Goal: Communication & Community: Answer question/provide support

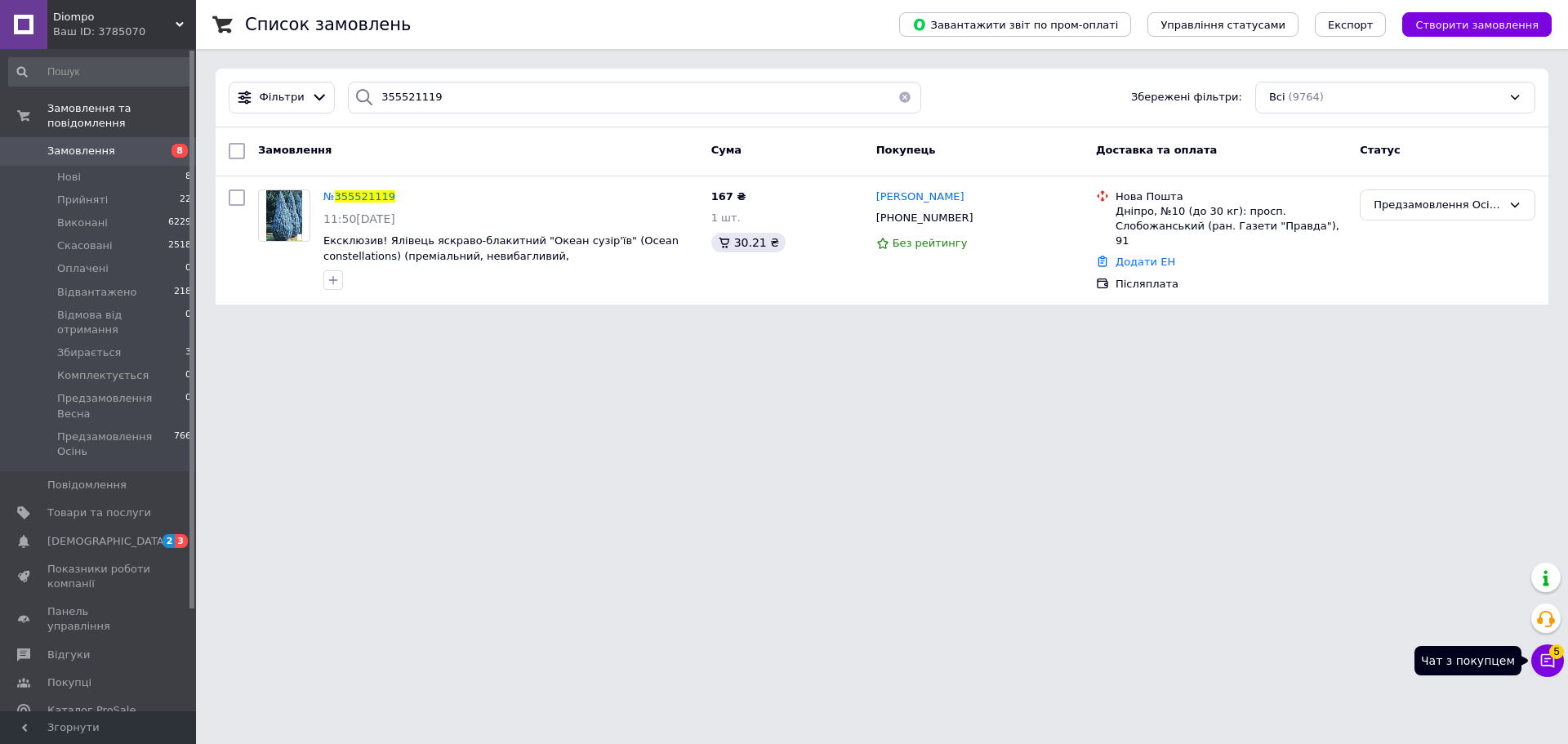
click at [1556, 660] on button "Чат з покупцем 5" at bounding box center [1548, 660] width 33 height 33
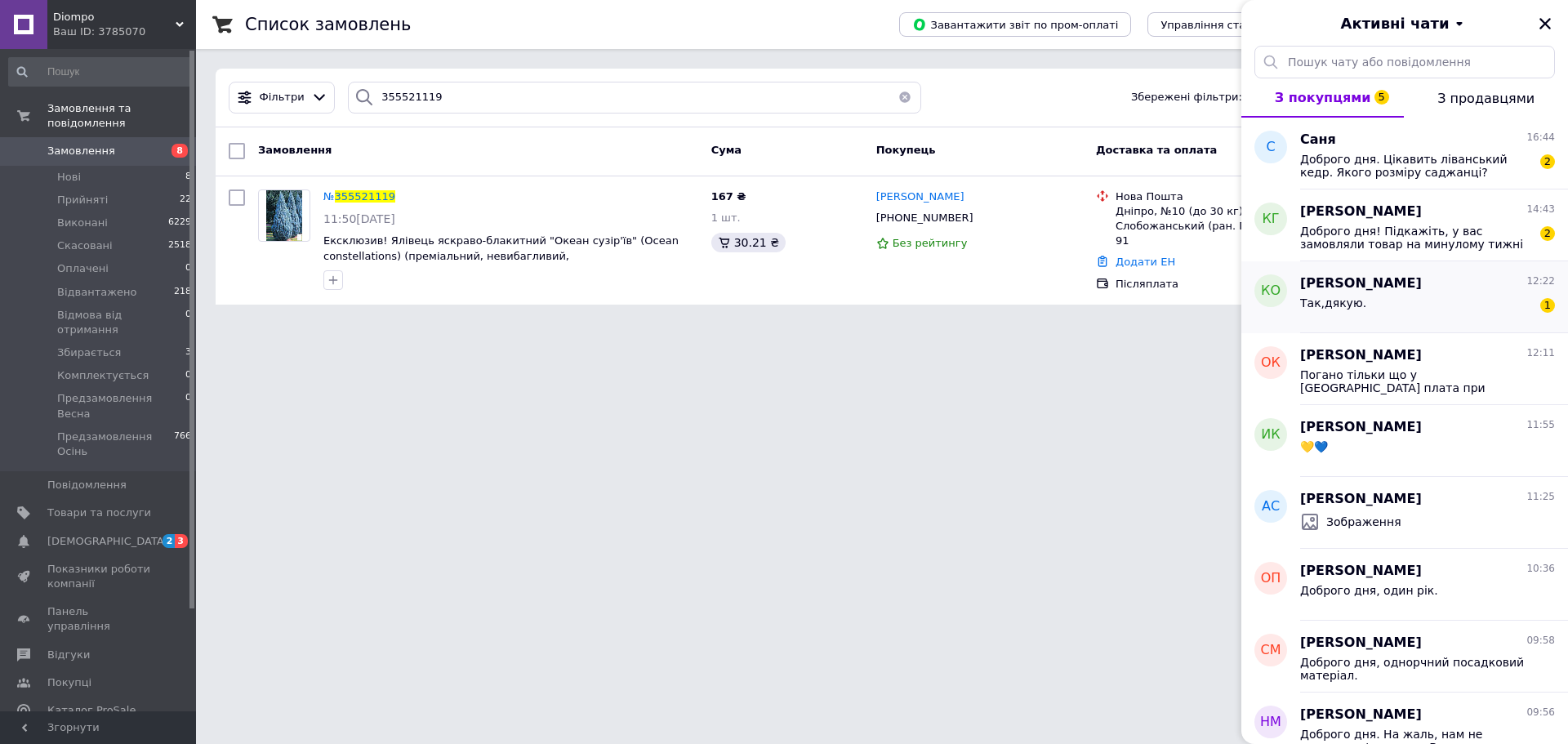
click at [1428, 324] on div "кириленко ольга 12:22 Так,дякую. 1" at bounding box center [1434, 297] width 267 height 71
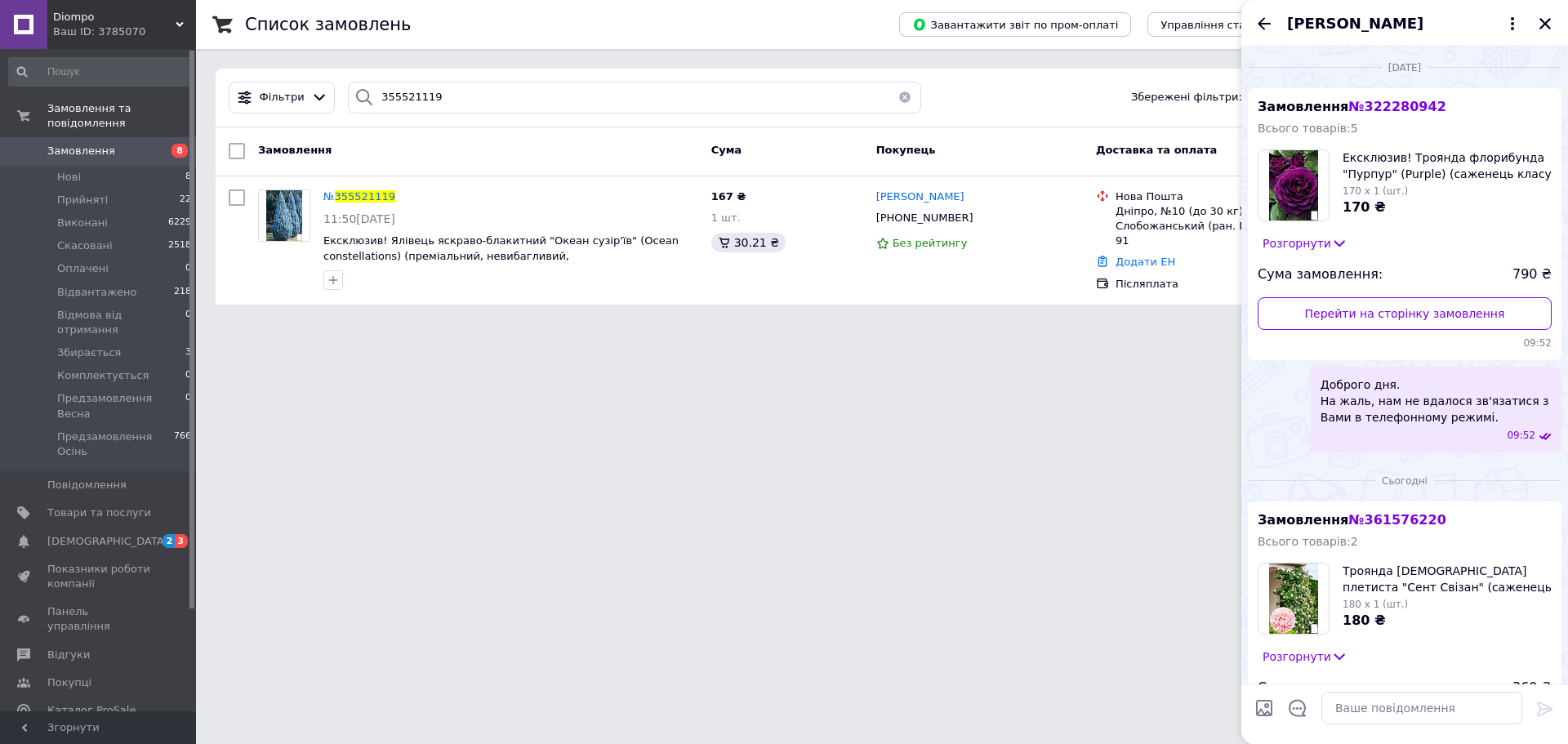
scroll to position [424, 0]
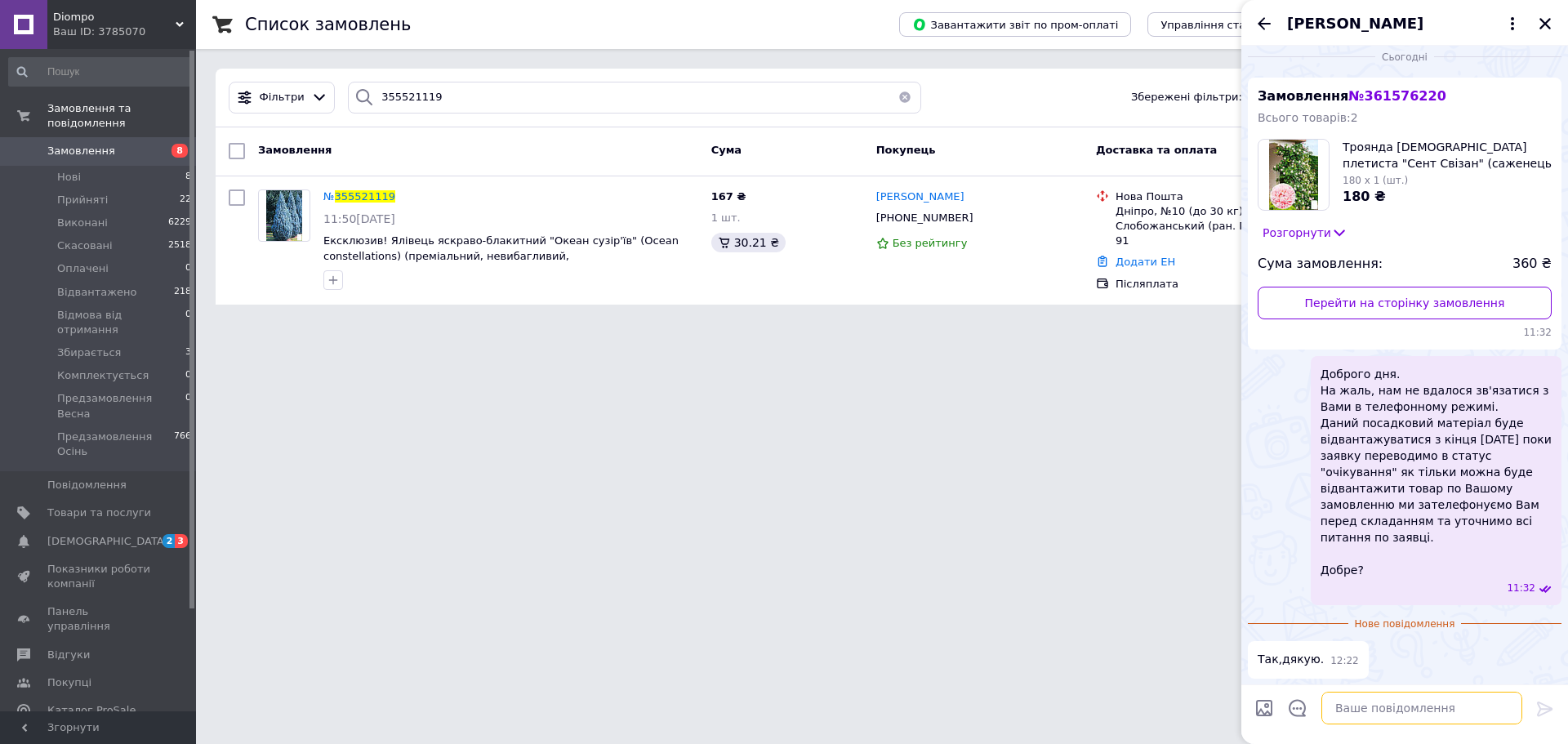
click at [1467, 705] on textarea at bounding box center [1422, 708] width 201 height 33
paste textarea "Також радимо використовувати укорінювач для швидкого та кращого приживлювання к…"
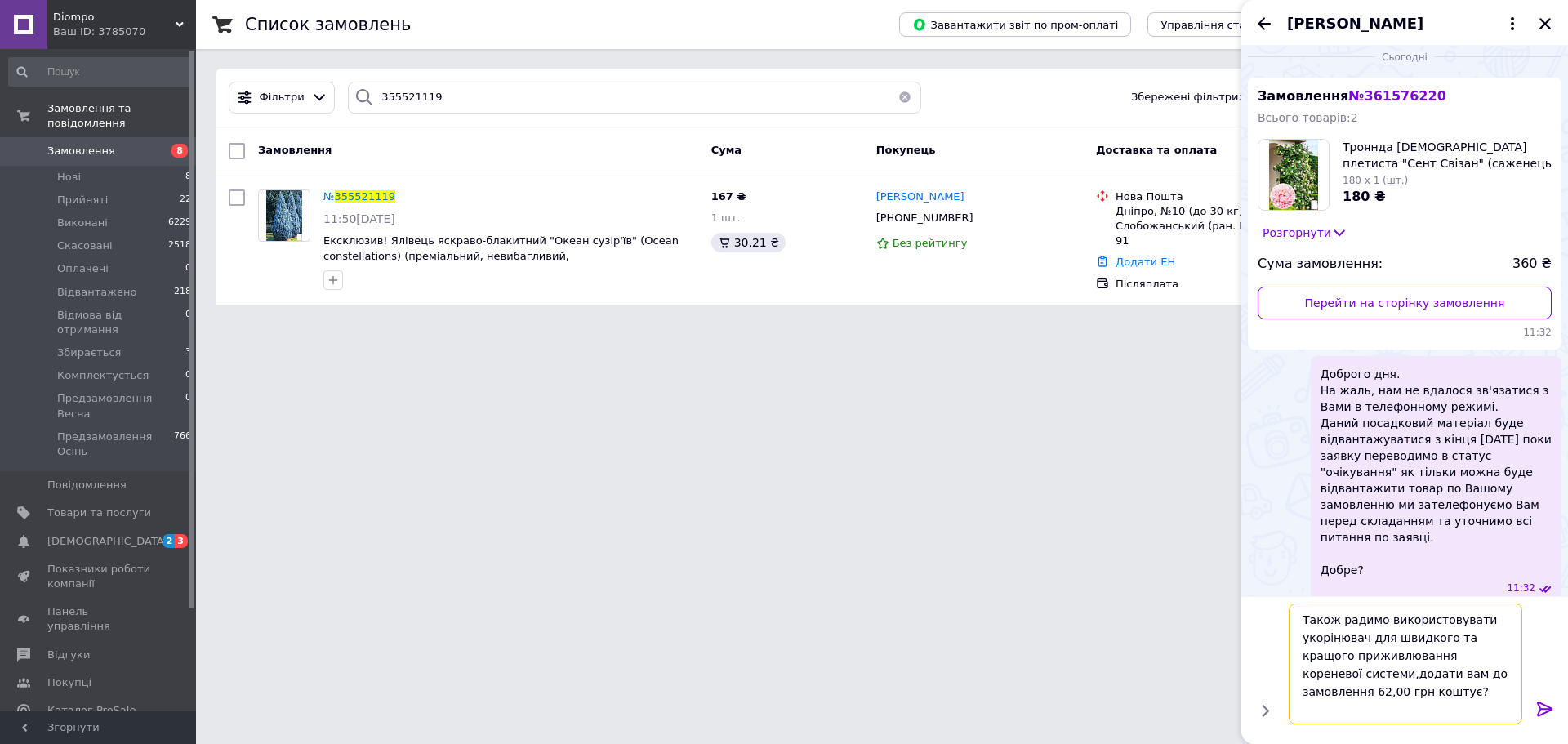
type textarea "Також радимо використовувати укорінювач для швидкого та кращого приживлювання к…"
click at [1545, 704] on icon at bounding box center [1545, 708] width 19 height 19
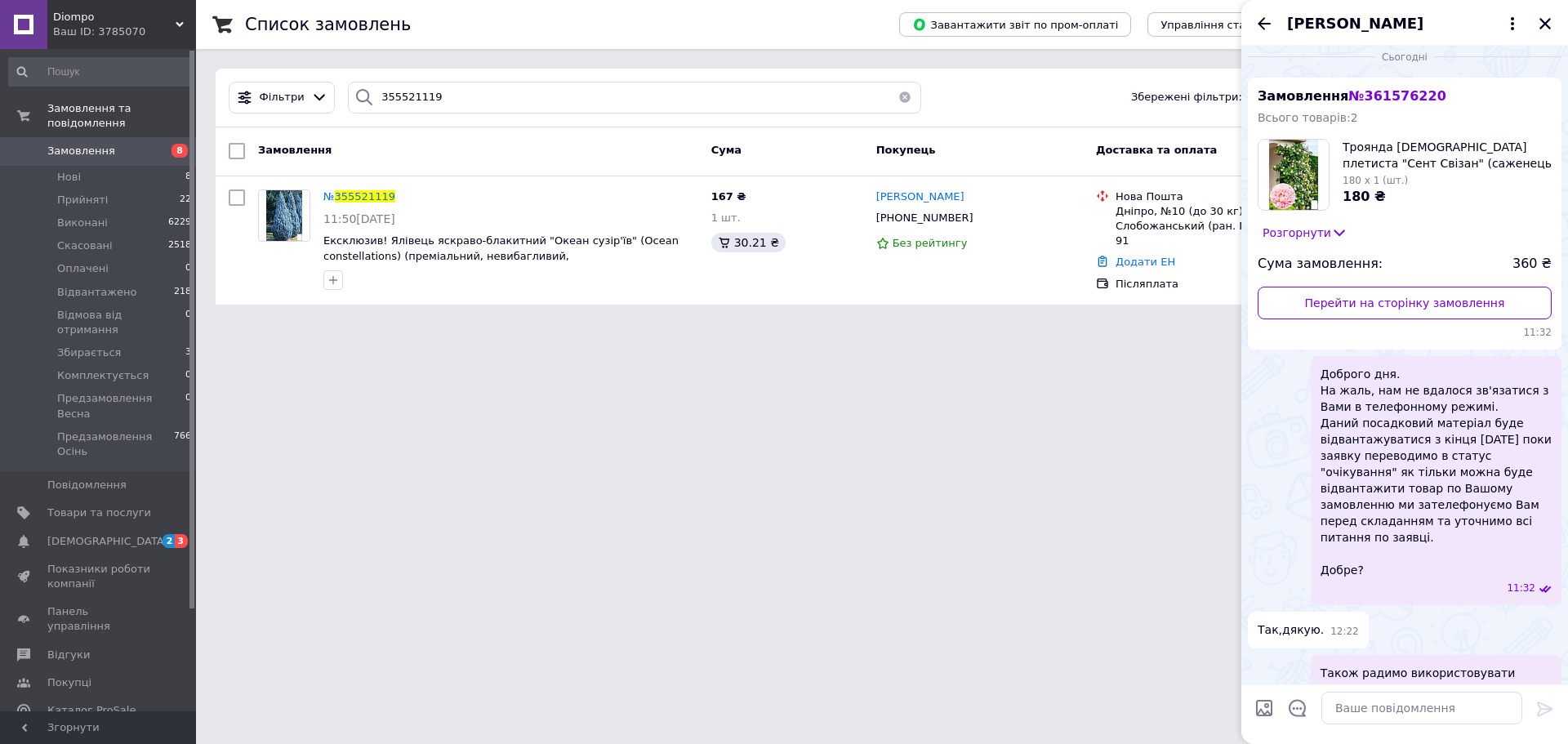
scroll to position [503, 0]
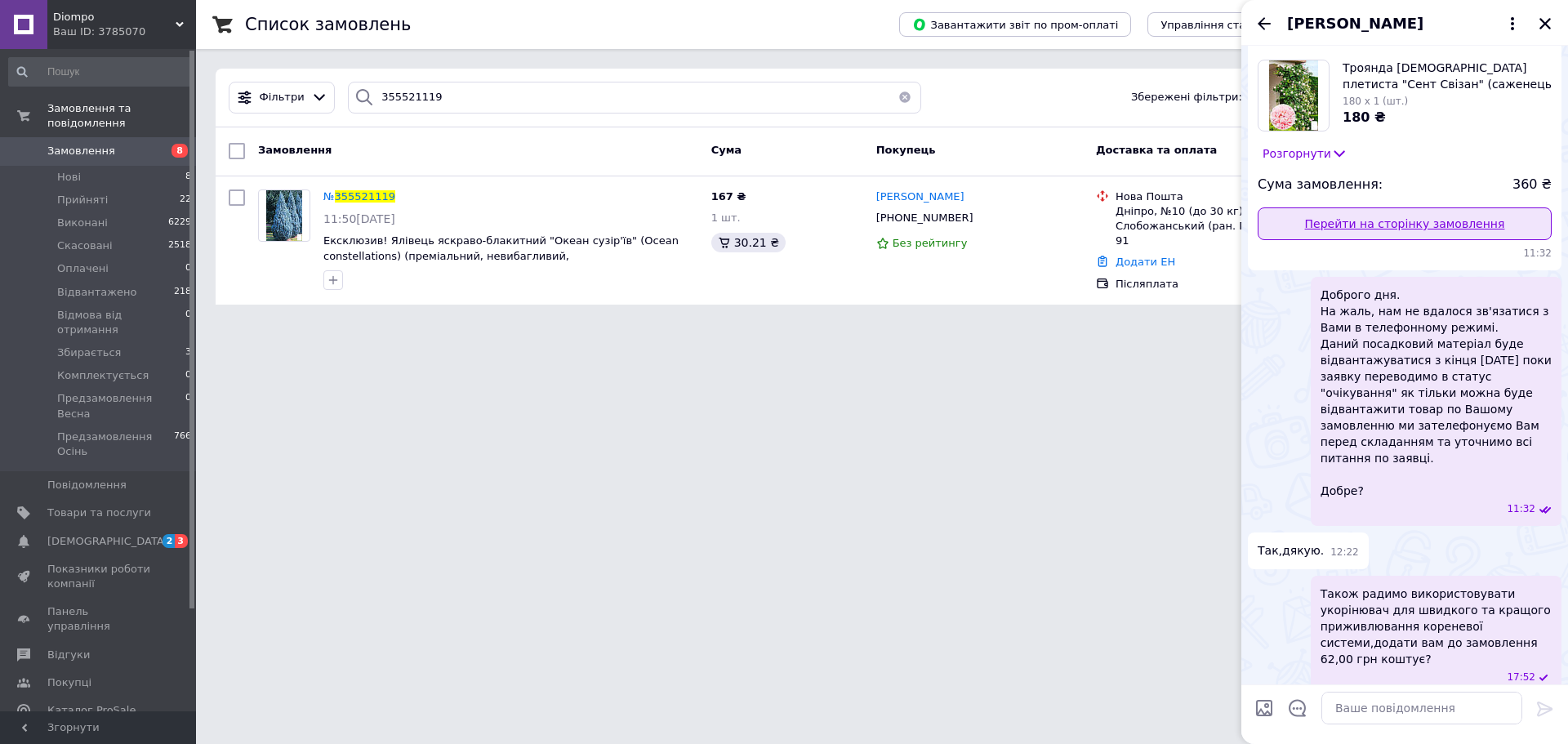
click at [1405, 222] on link "Перейти на сторінку замовлення" at bounding box center [1405, 224] width 294 height 33
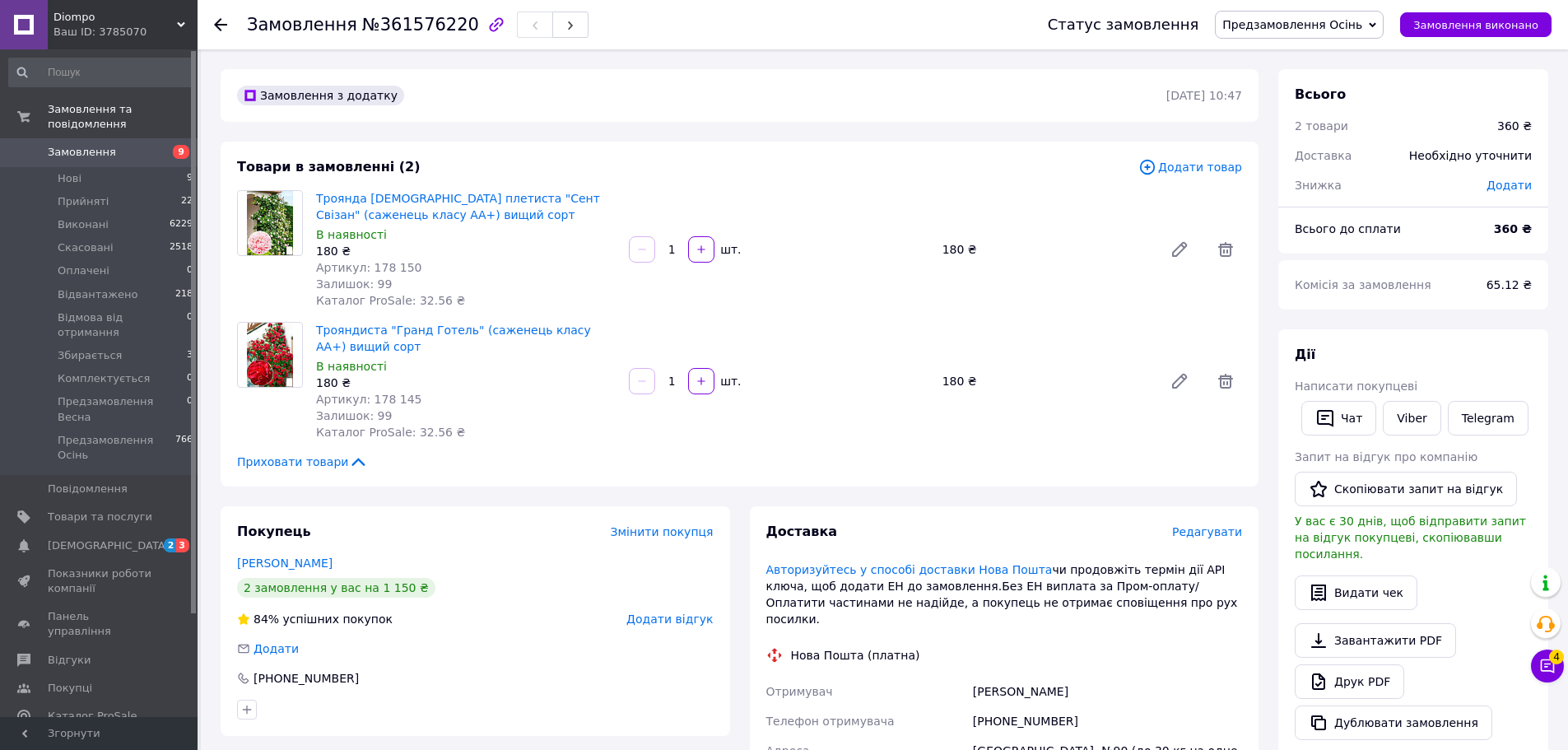
click at [410, 22] on span "№361576220" at bounding box center [420, 24] width 117 height 19
click at [410, 21] on span "№361576220" at bounding box center [420, 24] width 117 height 19
copy span "361576220"
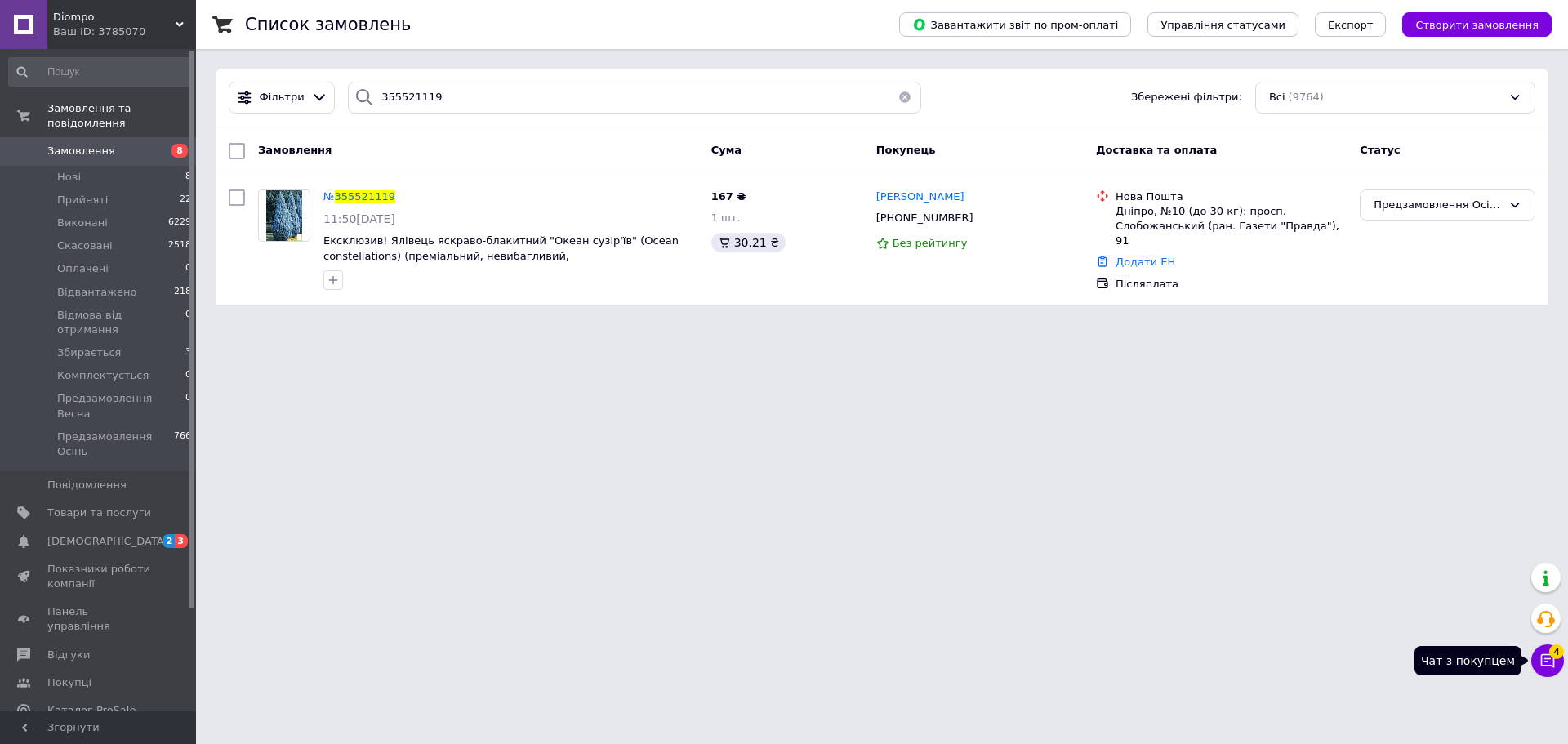
click at [1546, 675] on button "Чат з покупцем 4" at bounding box center [1548, 660] width 33 height 33
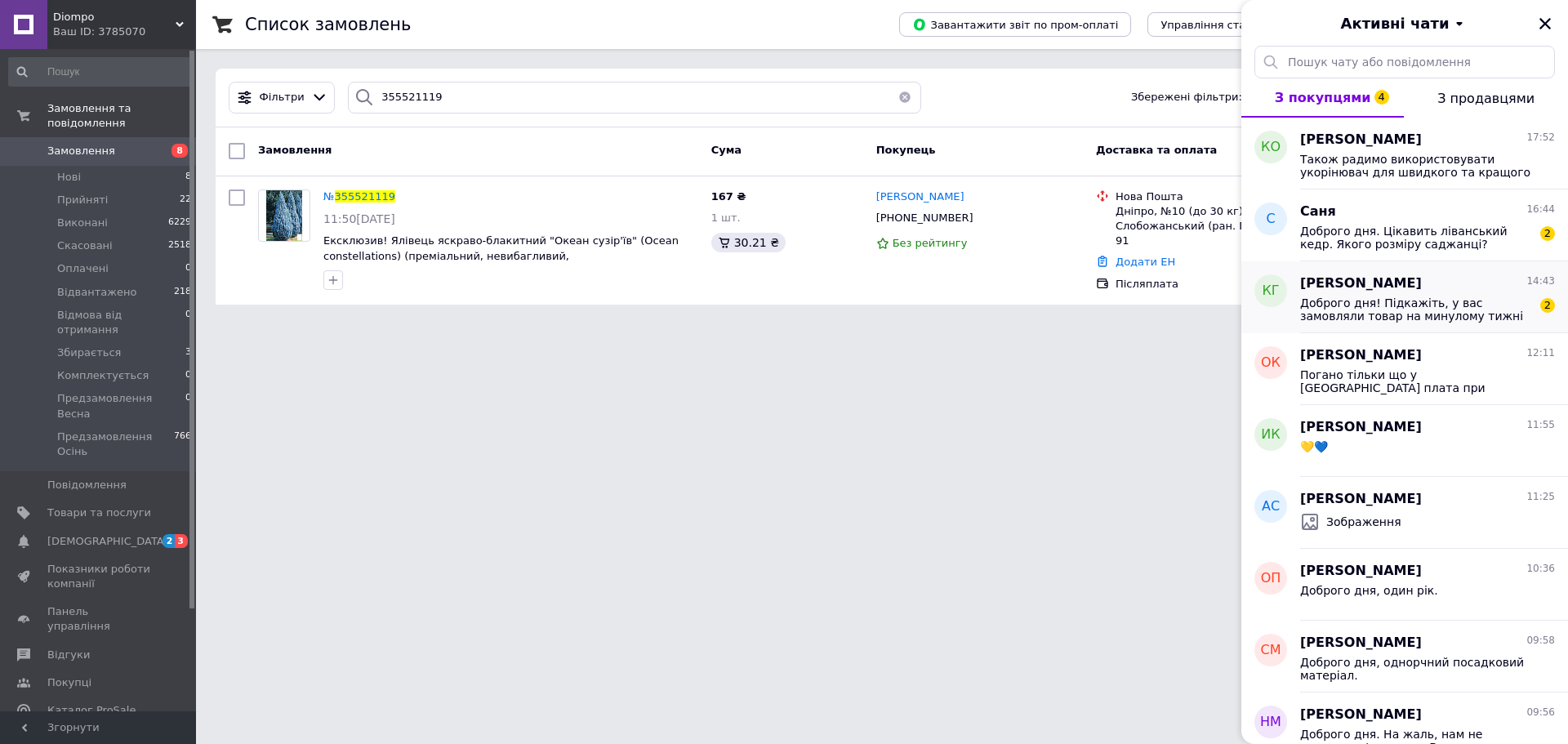
click at [1435, 316] on span "Доброго дня! Підкажіть, у вас замовляли товар на минулому тижні але так і не от…" at bounding box center [1416, 309] width 232 height 26
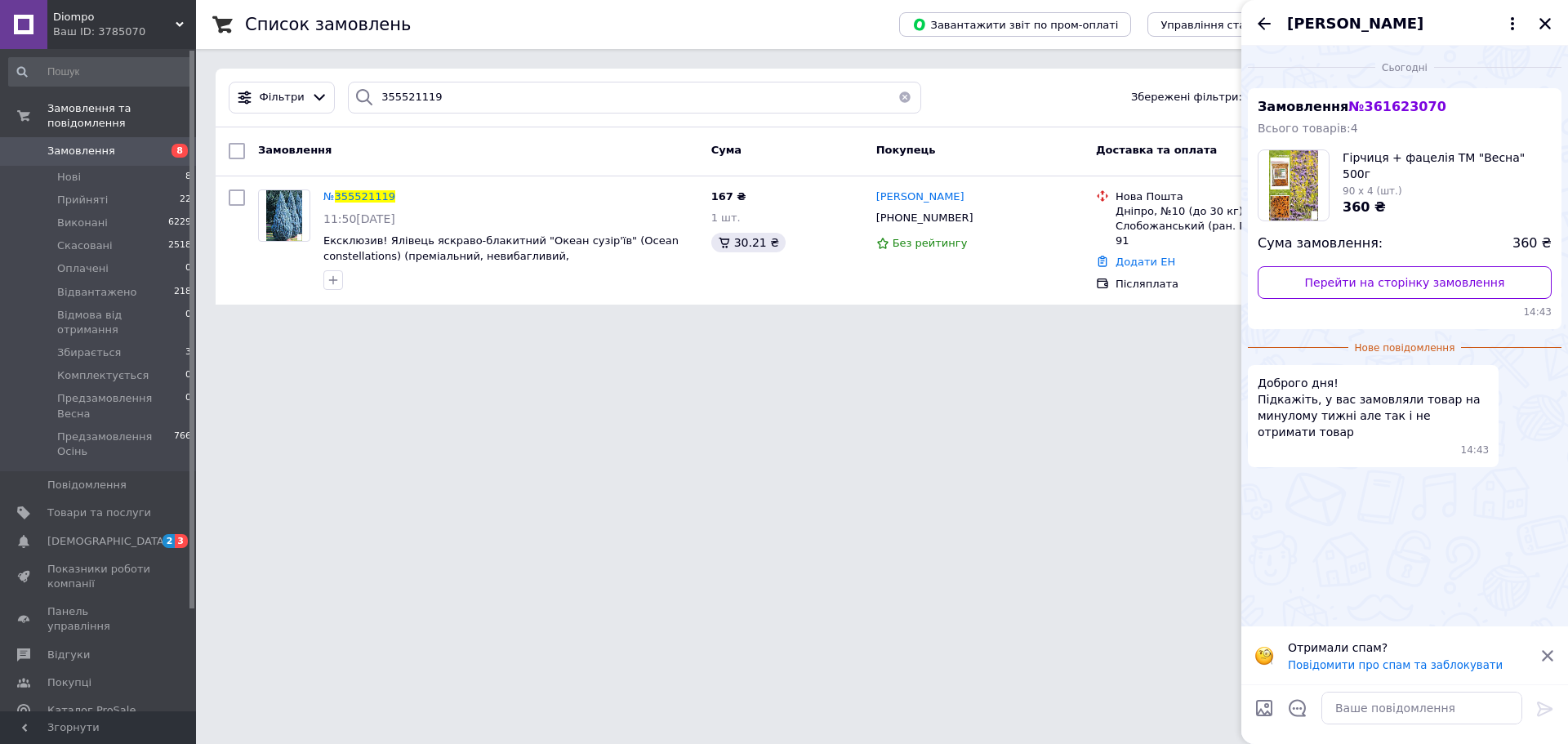
click at [1421, 728] on div at bounding box center [1422, 707] width 214 height 45
click at [1410, 705] on textarea at bounding box center [1422, 708] width 201 height 33
click at [1391, 109] on span "№ 361623070" at bounding box center [1397, 106] width 98 height 15
copy span "361623070"
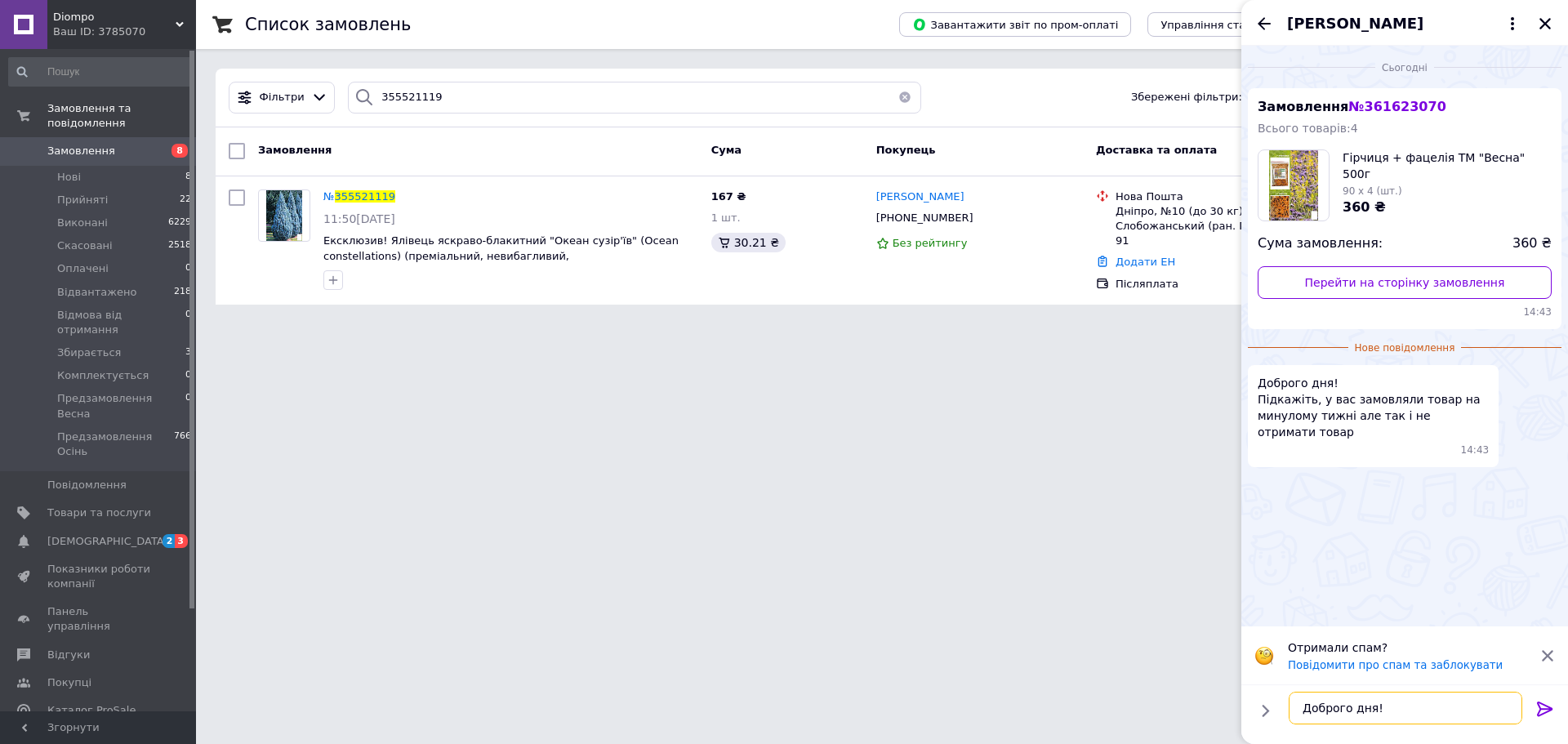
click at [1429, 706] on textarea "Доброго дня!" at bounding box center [1406, 708] width 234 height 33
paste textarea "20400475502400"
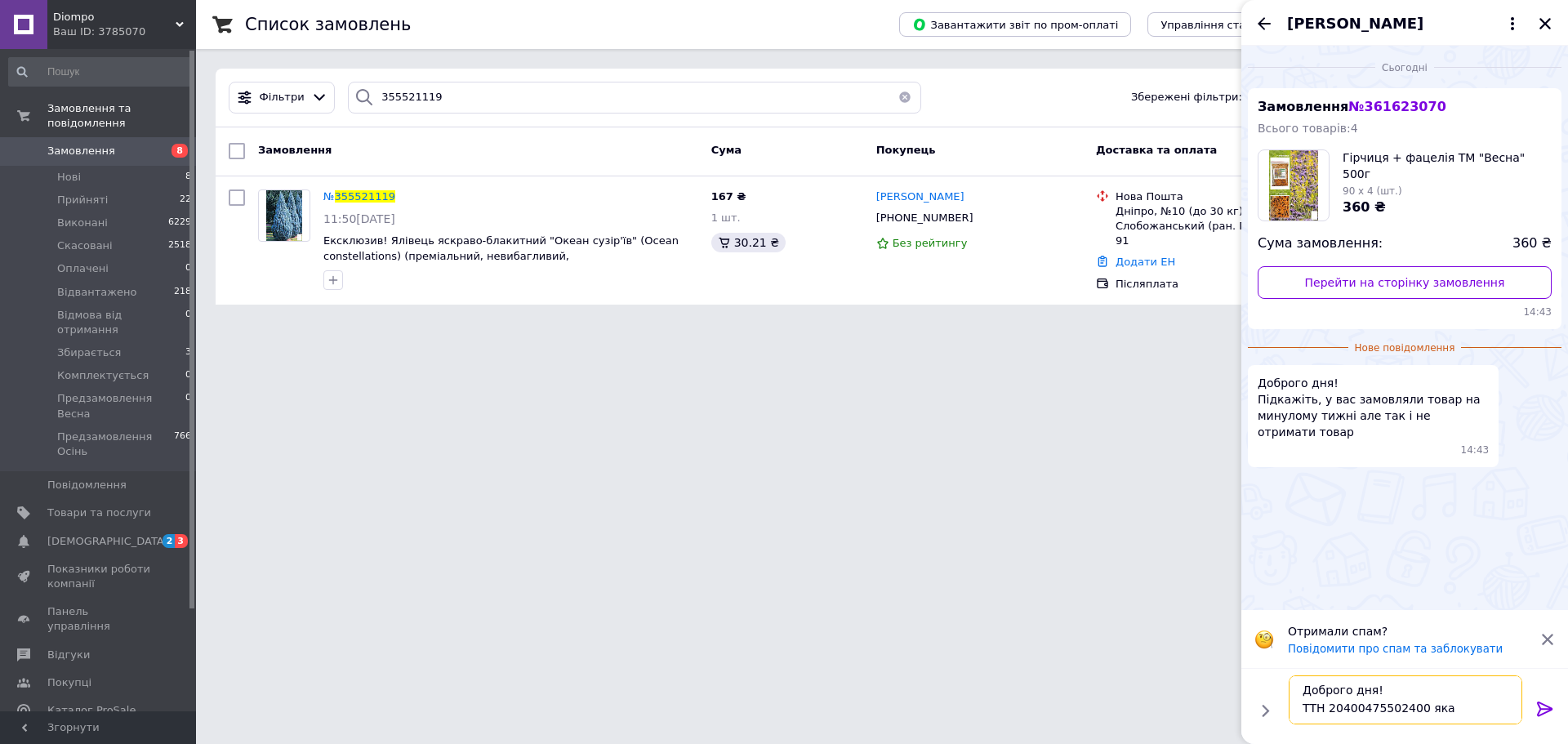
scroll to position [12, 0]
type textarea "Доброго дня! ТТН 20400475502400 яка повернулась нам назад"
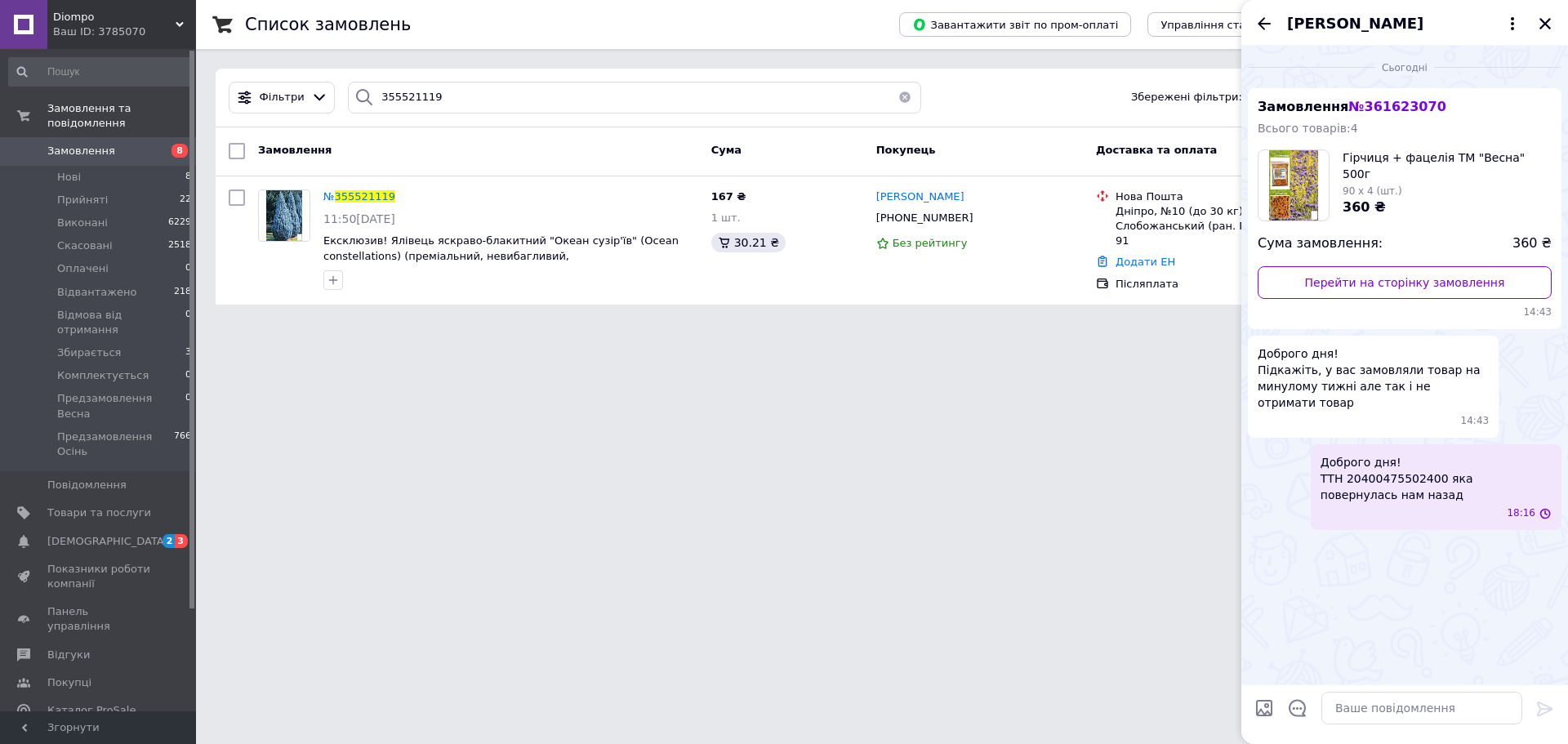
click at [1259, 14] on icon "Назад" at bounding box center [1264, 23] width 19 height 19
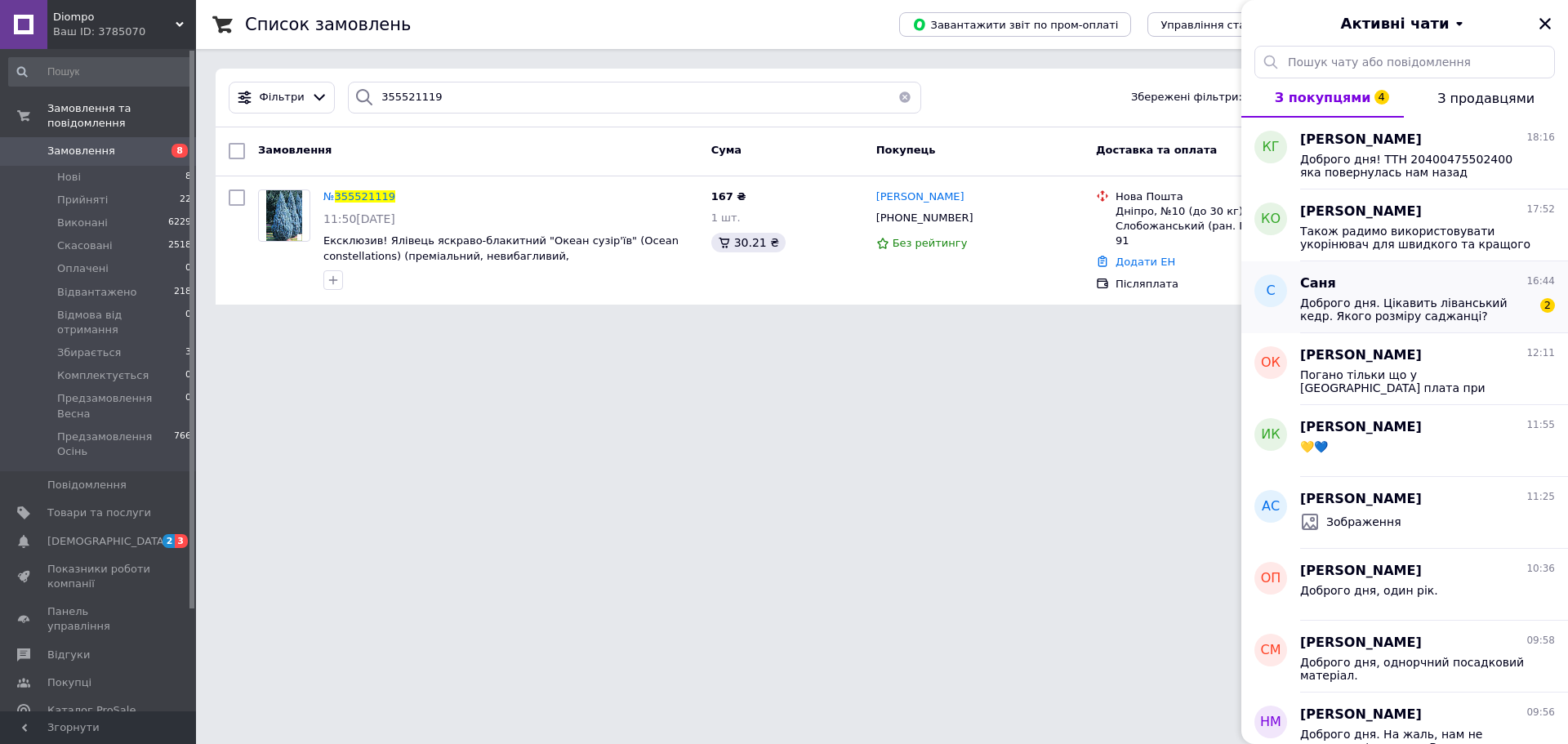
click at [1378, 303] on span "Доброго дня. Цікавить ліванський кедр. Якого розміру саджанці?" at bounding box center [1416, 309] width 232 height 26
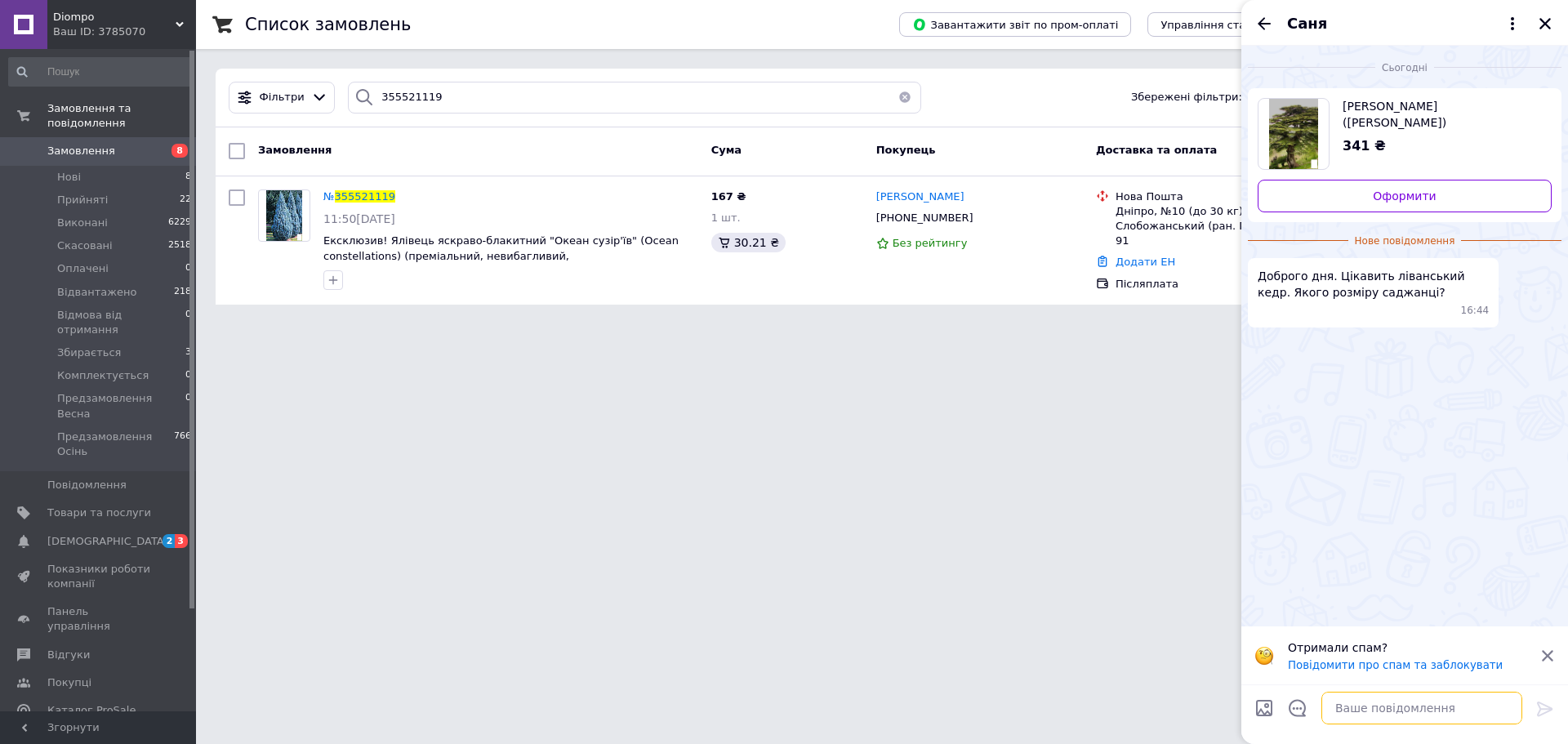
click at [1376, 715] on textarea at bounding box center [1422, 708] width 201 height 33
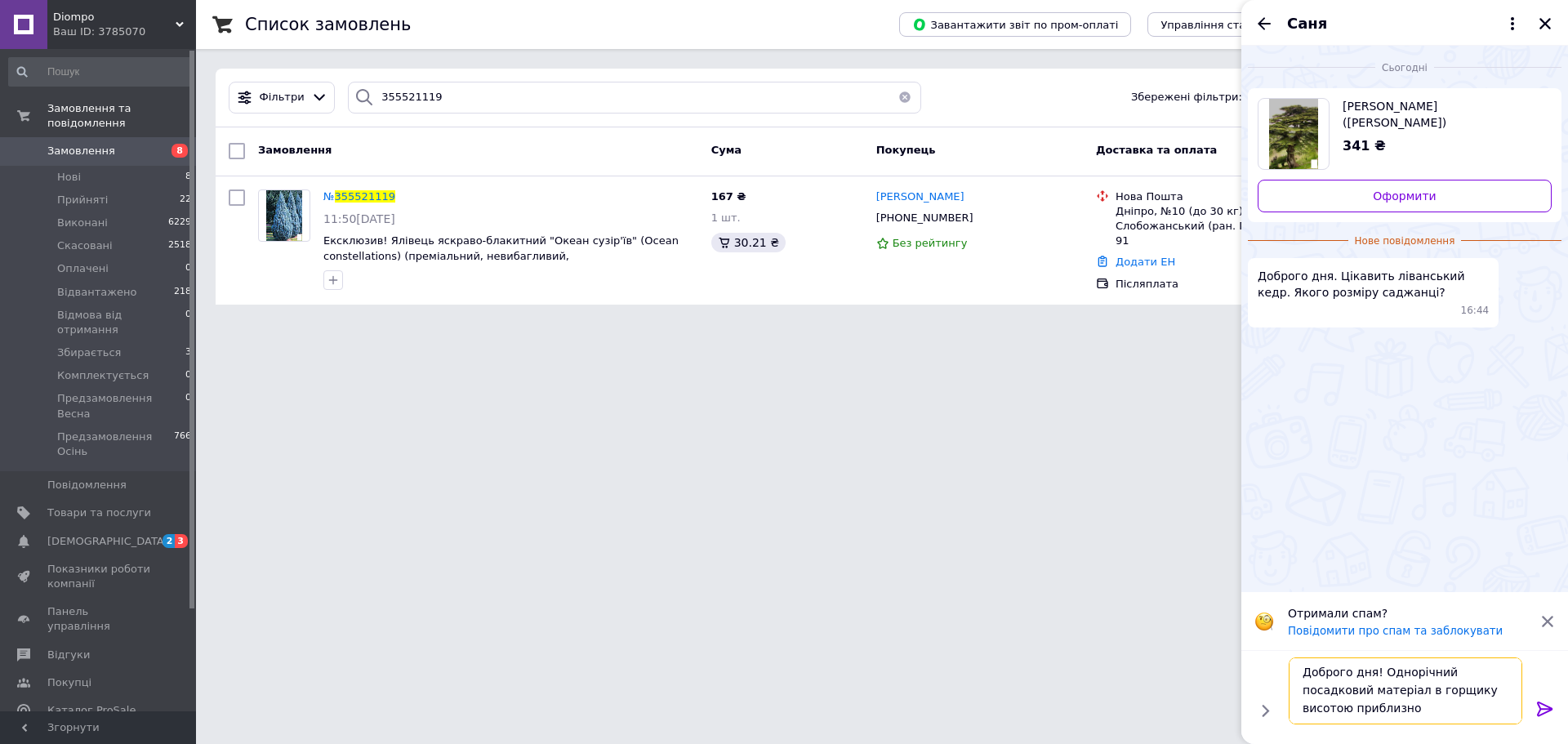
scroll to position [2, 0]
type textarea "Доброго дня! Однорічний посадковий матеріал в горщику висотою приблизно 15 см"
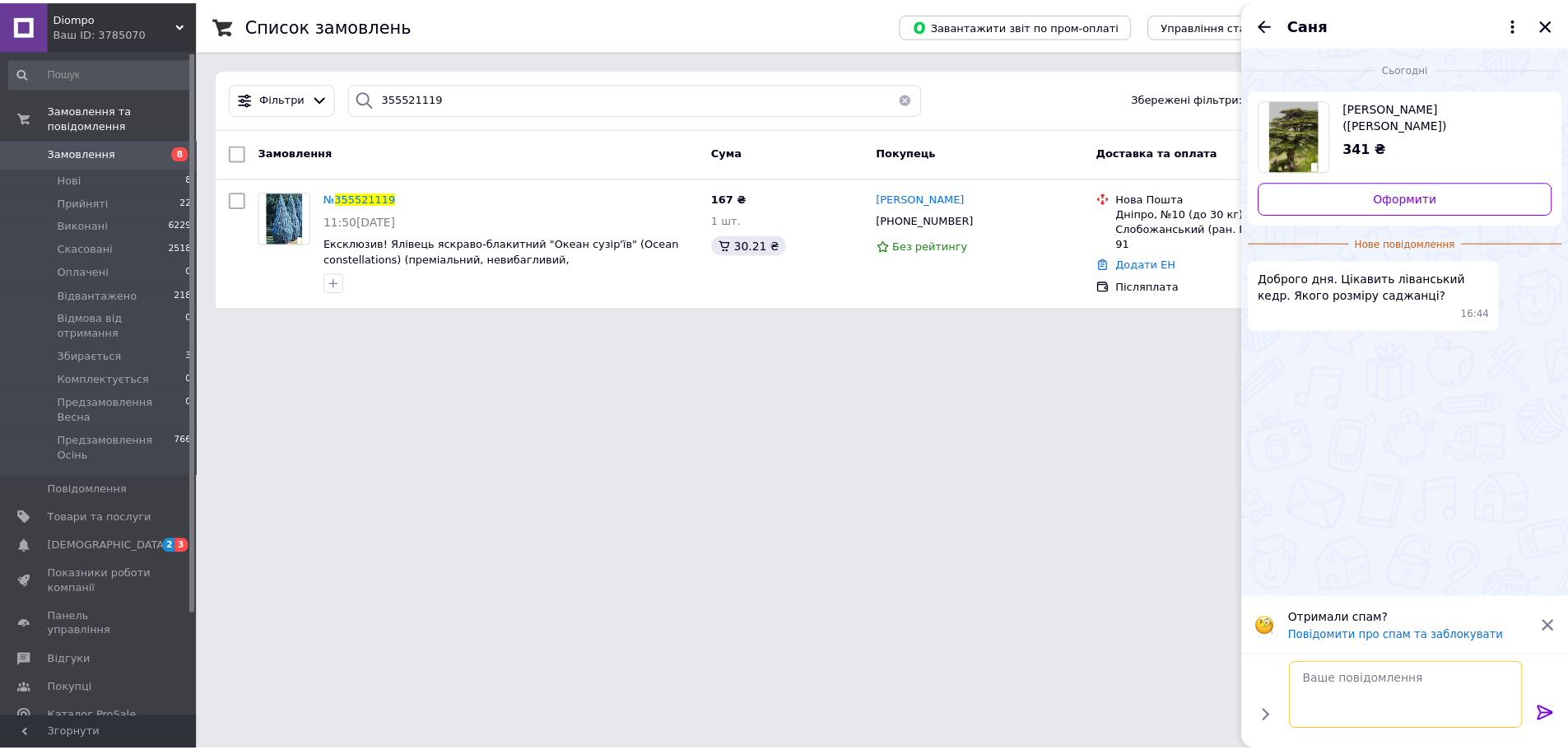
scroll to position [0, 0]
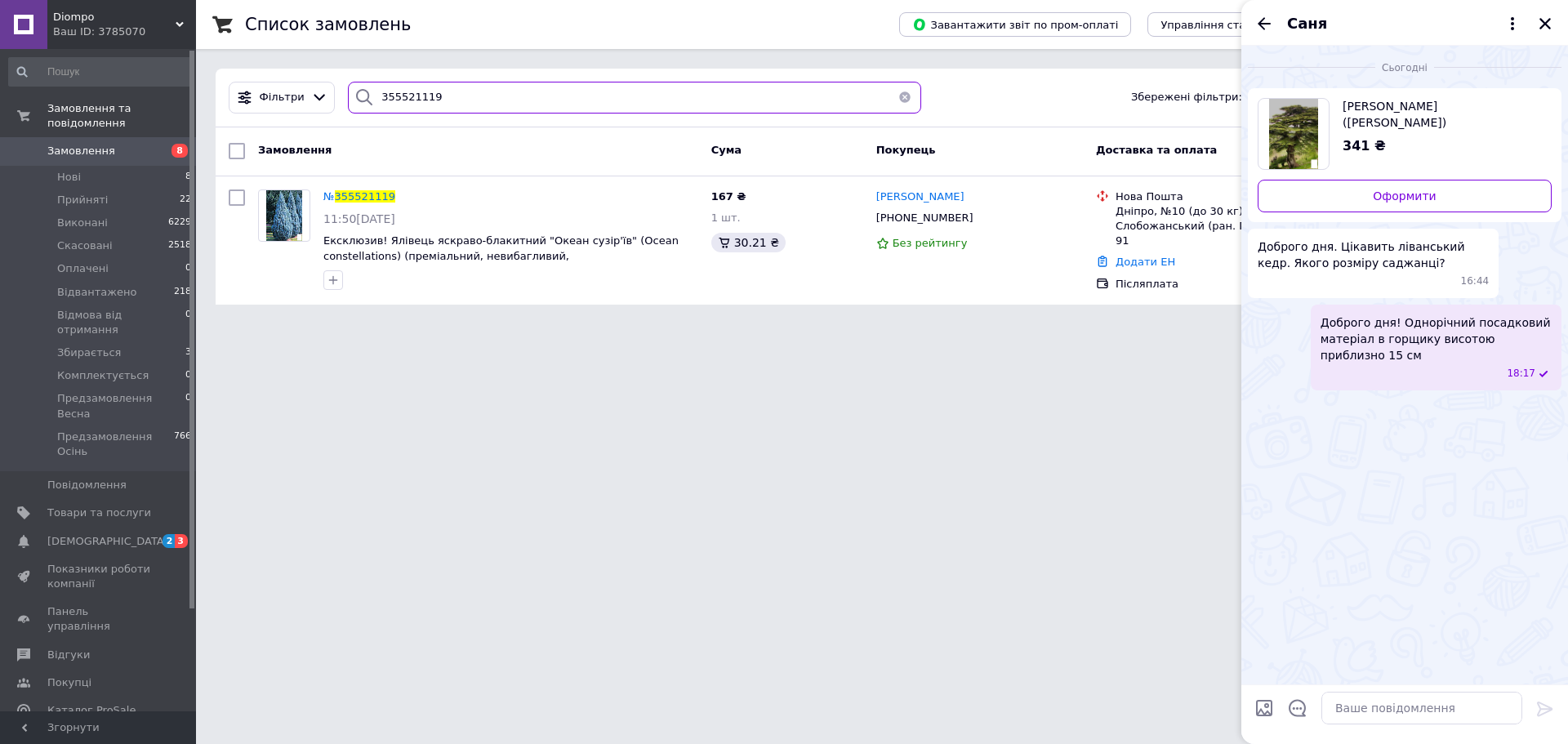
drag, startPoint x: 444, startPoint y: 94, endPoint x: 331, endPoint y: 90, distance: 113.1
click at [331, 90] on div "Фільтри 355521119 Збережені фільтри: Всі (9764)" at bounding box center [882, 97] width 1320 height 32
paste input "+380 (96) 456-87-92"
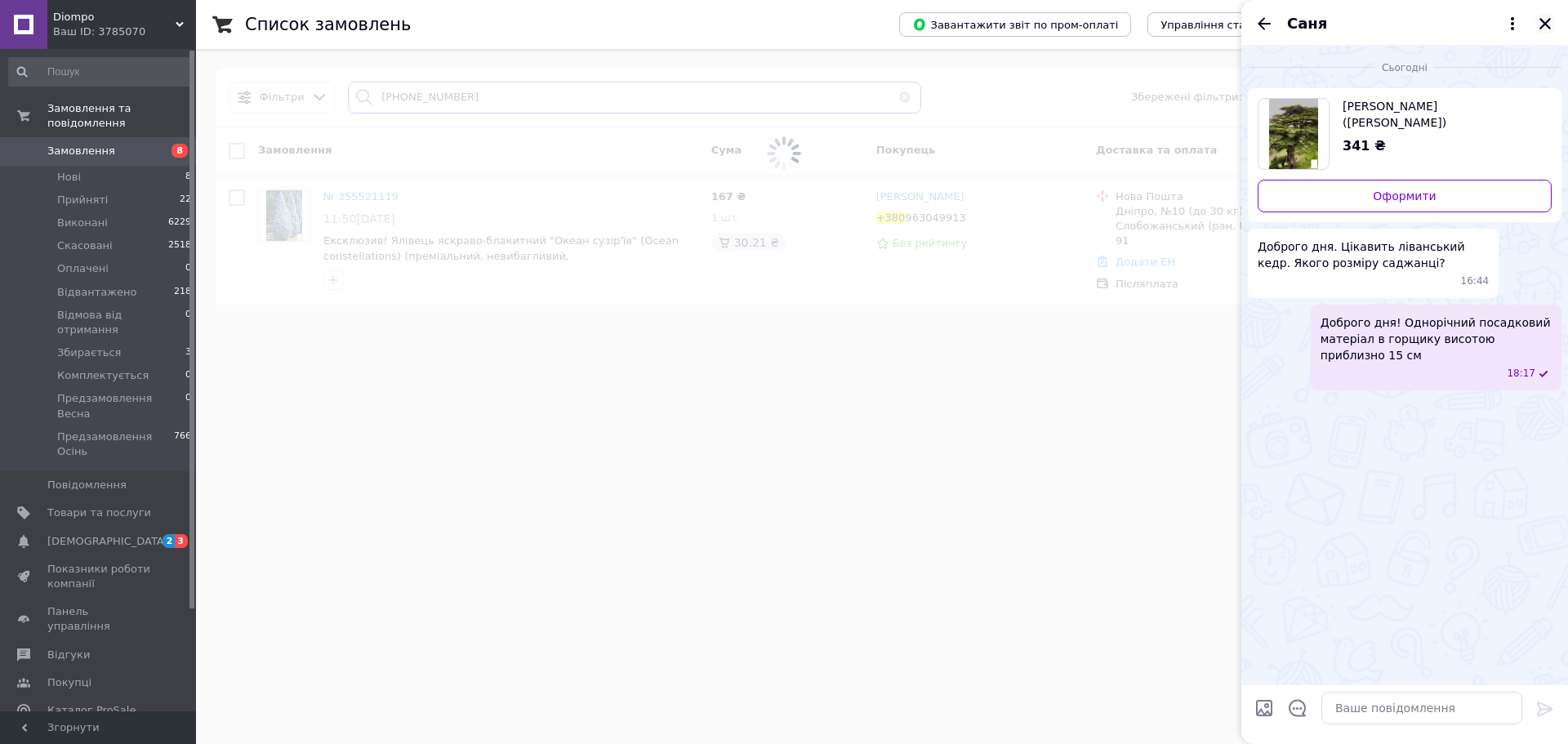
type input "+380 (96) 456-87-92"
click at [1543, 18] on icon "Закрити" at bounding box center [1545, 23] width 14 height 14
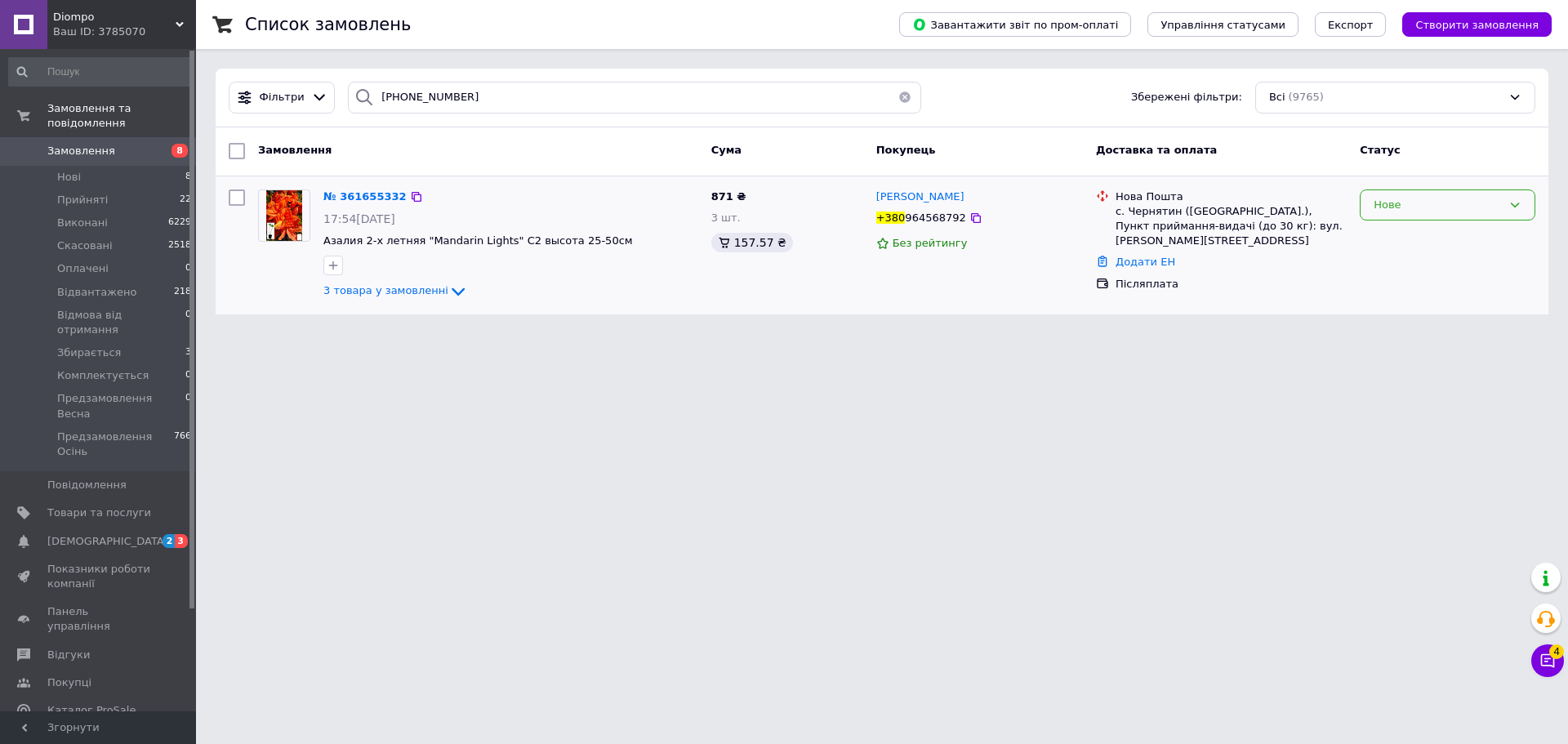
click at [1418, 200] on div "Нове" at bounding box center [1438, 206] width 128 height 17
click at [1418, 233] on li "Прийнято" at bounding box center [1447, 238] width 174 height 30
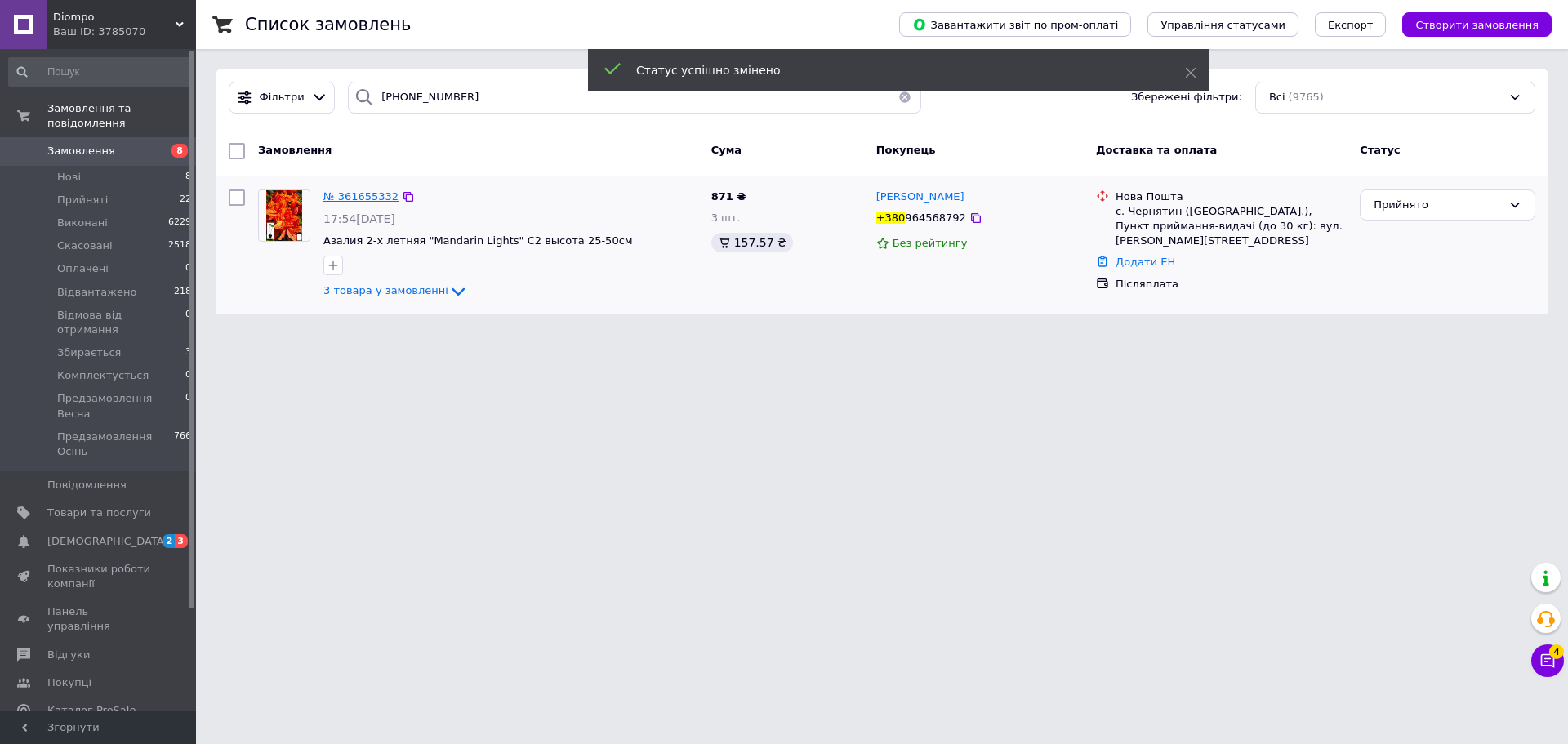
click at [353, 194] on span "№ 361655332" at bounding box center [361, 196] width 75 height 13
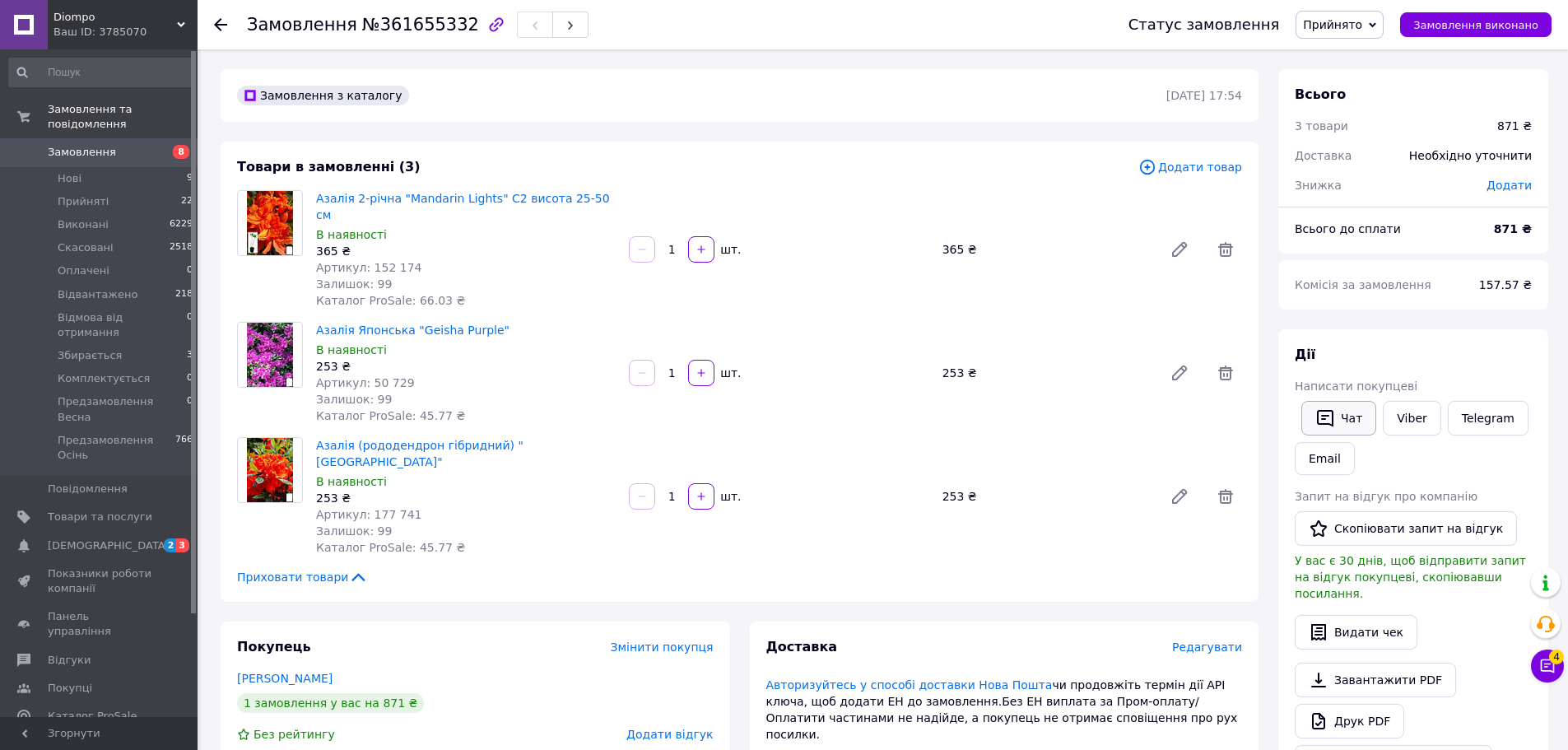
click at [1342, 408] on button "Чат" at bounding box center [1337, 418] width 75 height 35
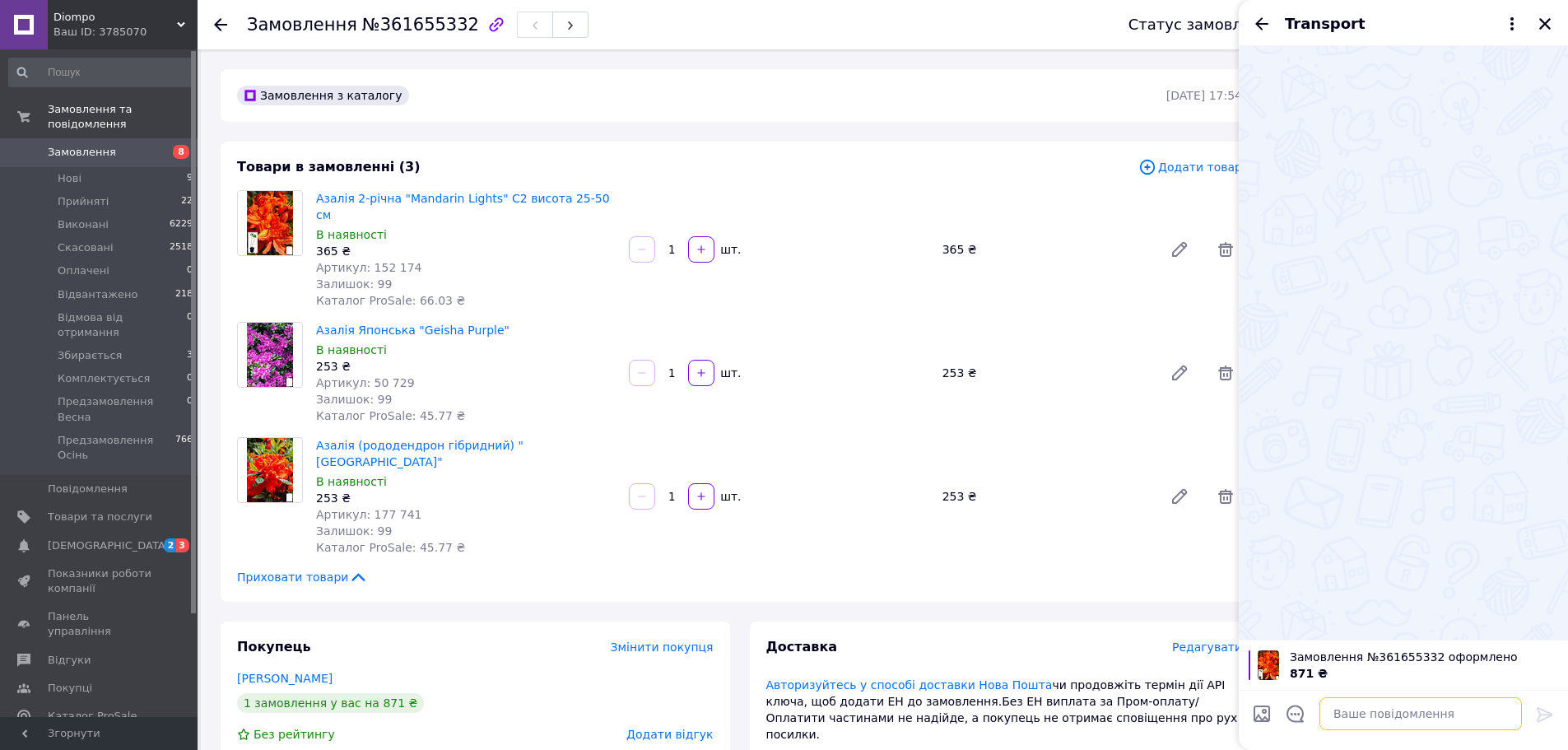
click at [1465, 719] on textarea at bounding box center [1420, 714] width 202 height 33
paste textarea "Доброго дня. На жаль, нам не вдалося зв'язатися з Вами в телефонному режимі. Пе…"
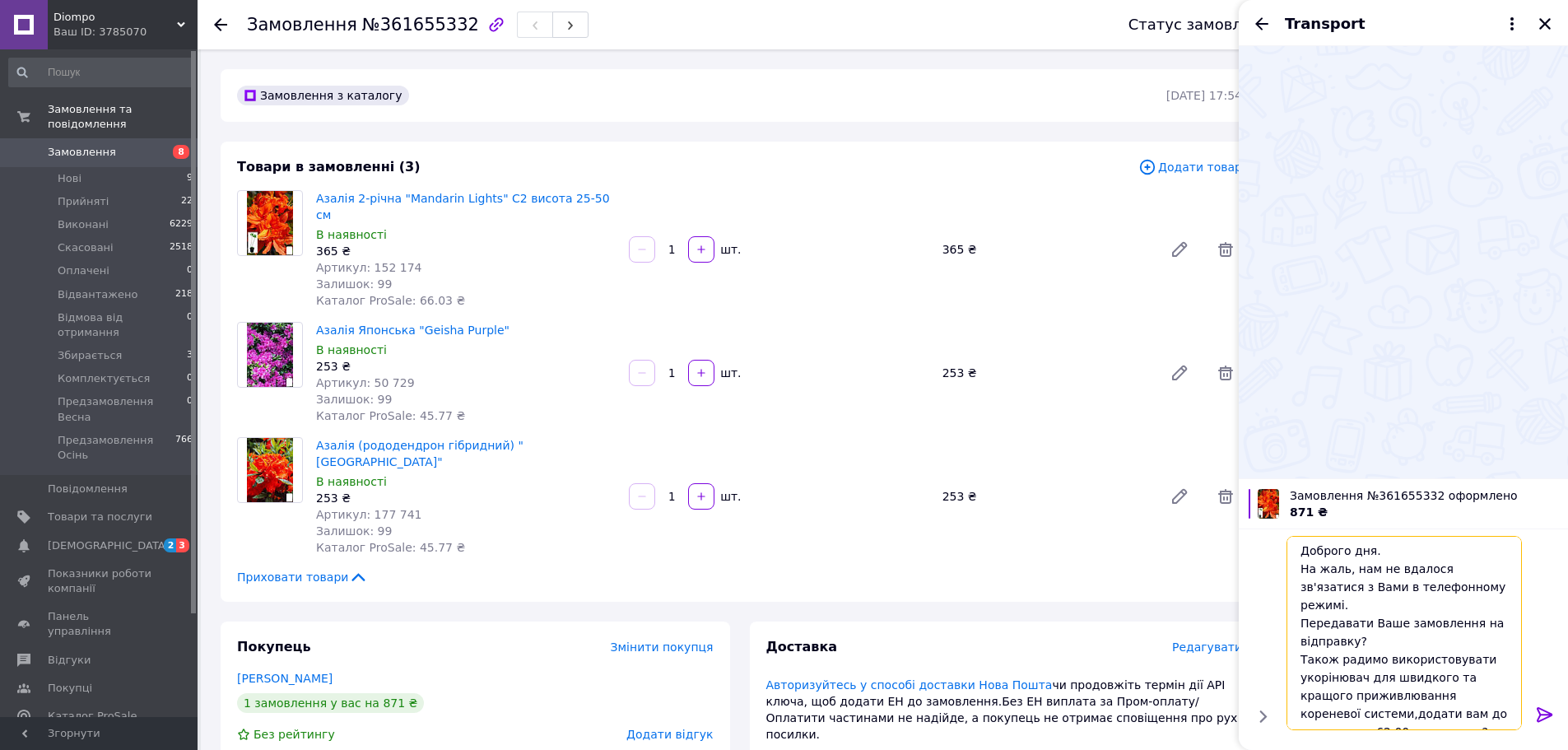
type textarea "Доброго дня. На жаль, нам не вдалося зв'язатися з Вами в телефонному режимі. Пе…"
click at [1550, 719] on icon at bounding box center [1545, 714] width 19 height 19
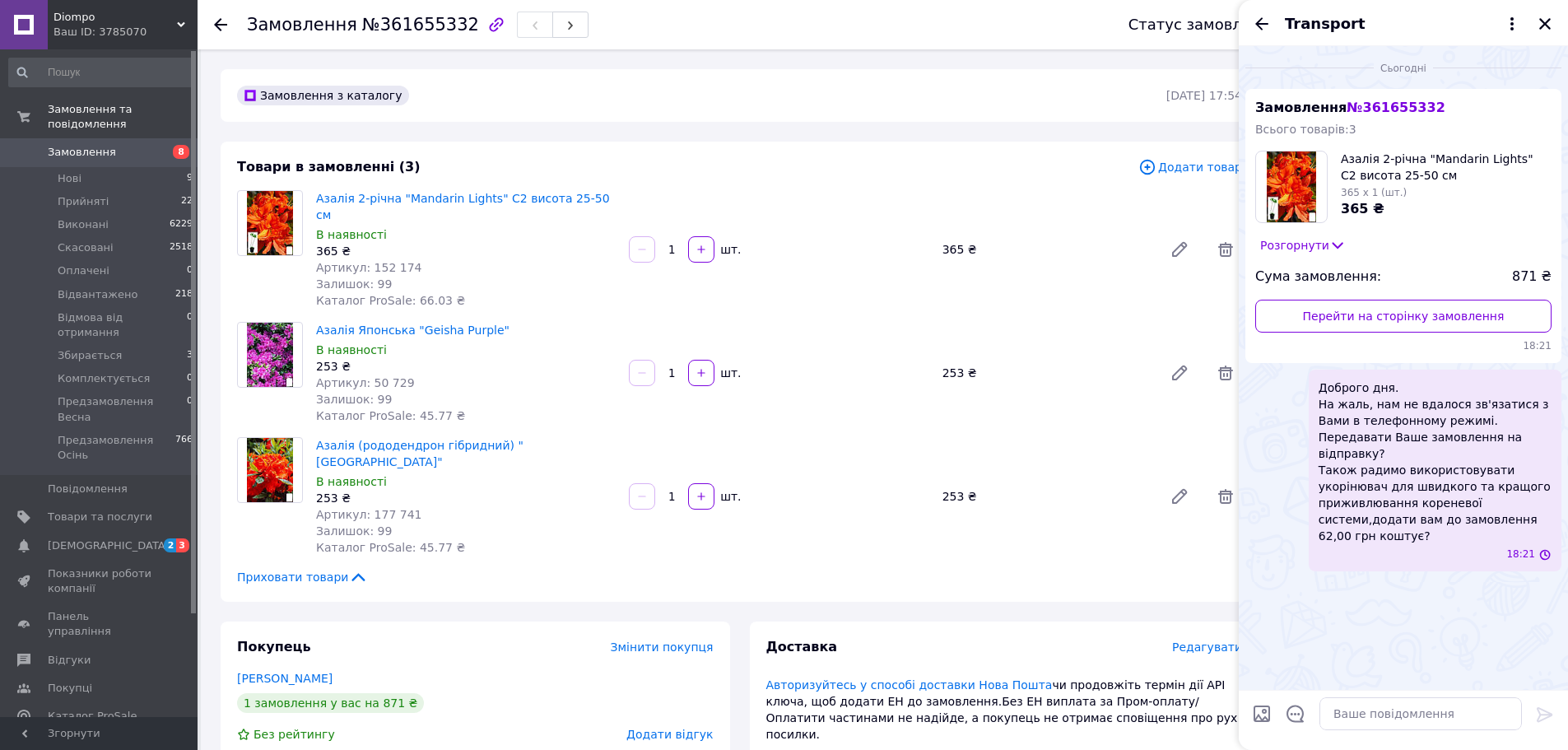
scroll to position [0, 0]
click at [1253, 18] on icon "Назад" at bounding box center [1262, 23] width 19 height 19
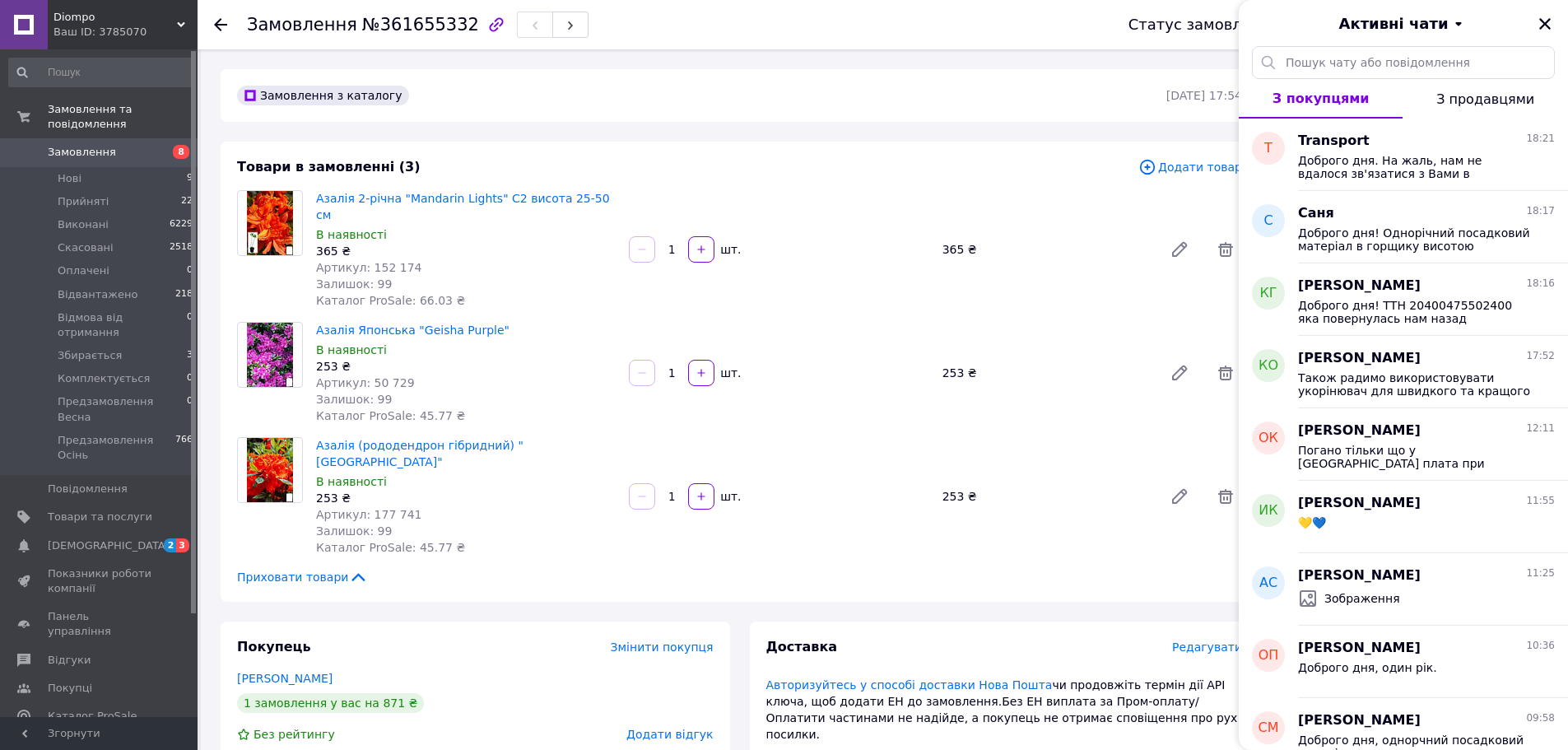
click at [218, 31] on div at bounding box center [221, 24] width 14 height 17
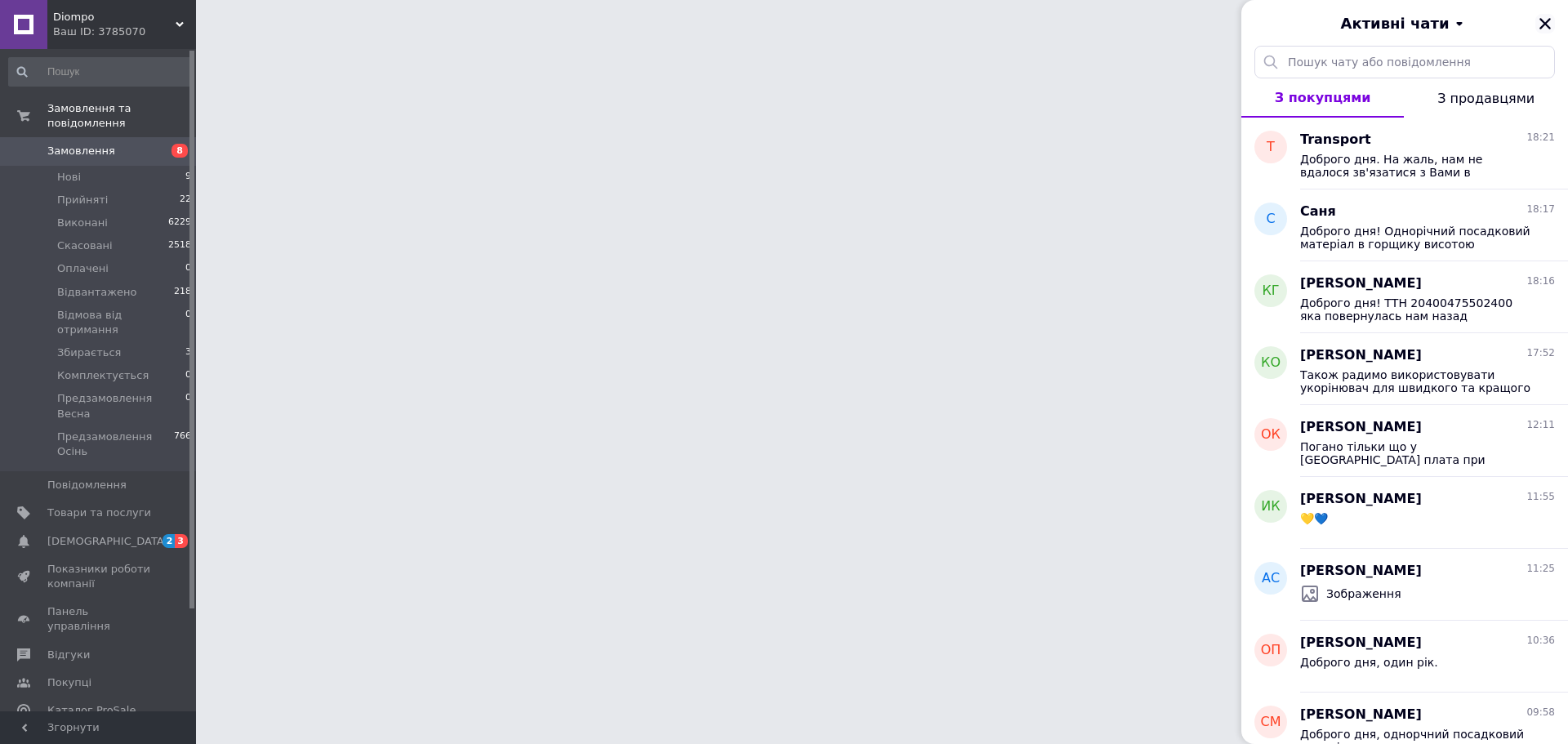
click at [1540, 27] on icon "Закрити" at bounding box center [1545, 23] width 14 height 14
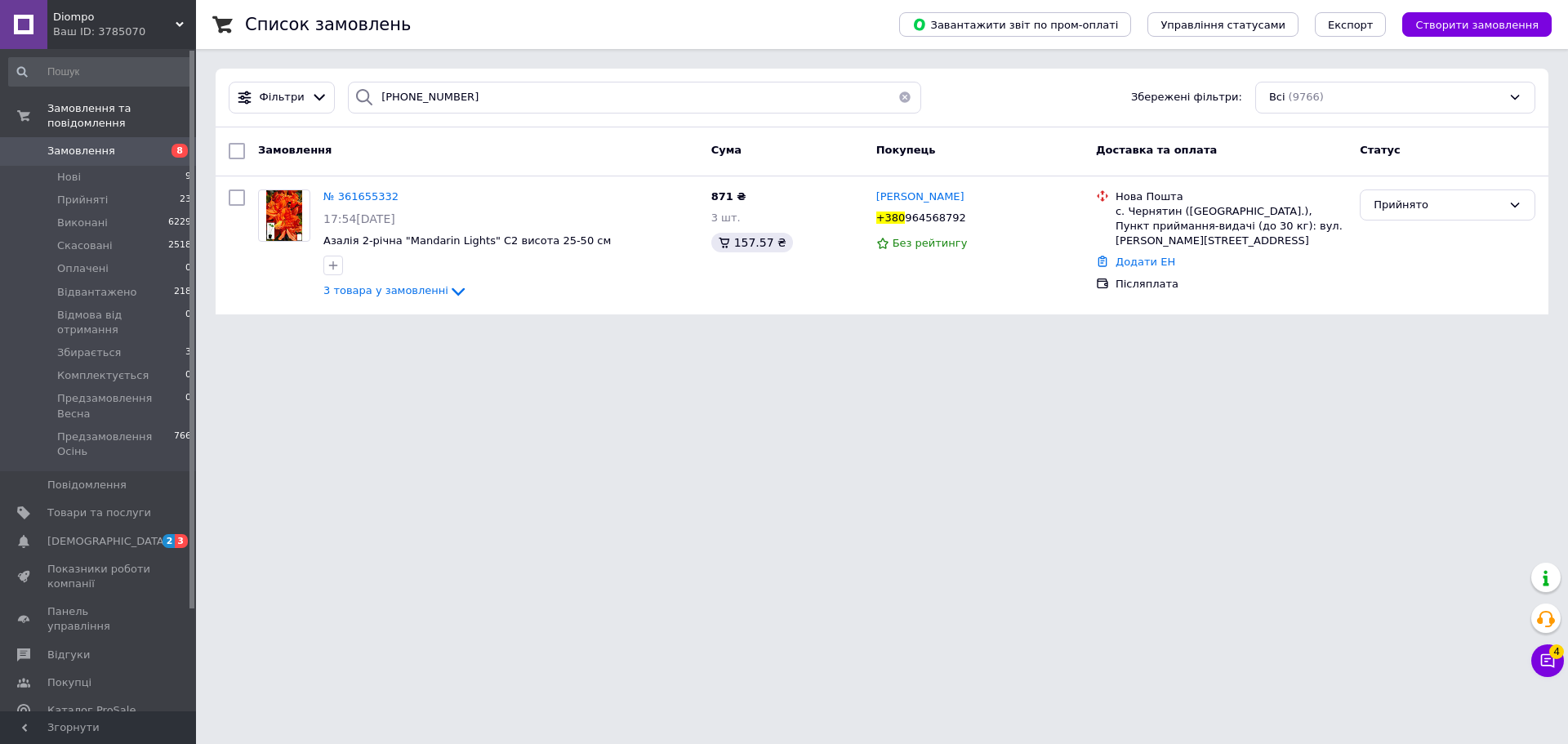
click at [902, 99] on button "button" at bounding box center [905, 97] width 33 height 32
